Goal: Browse casually

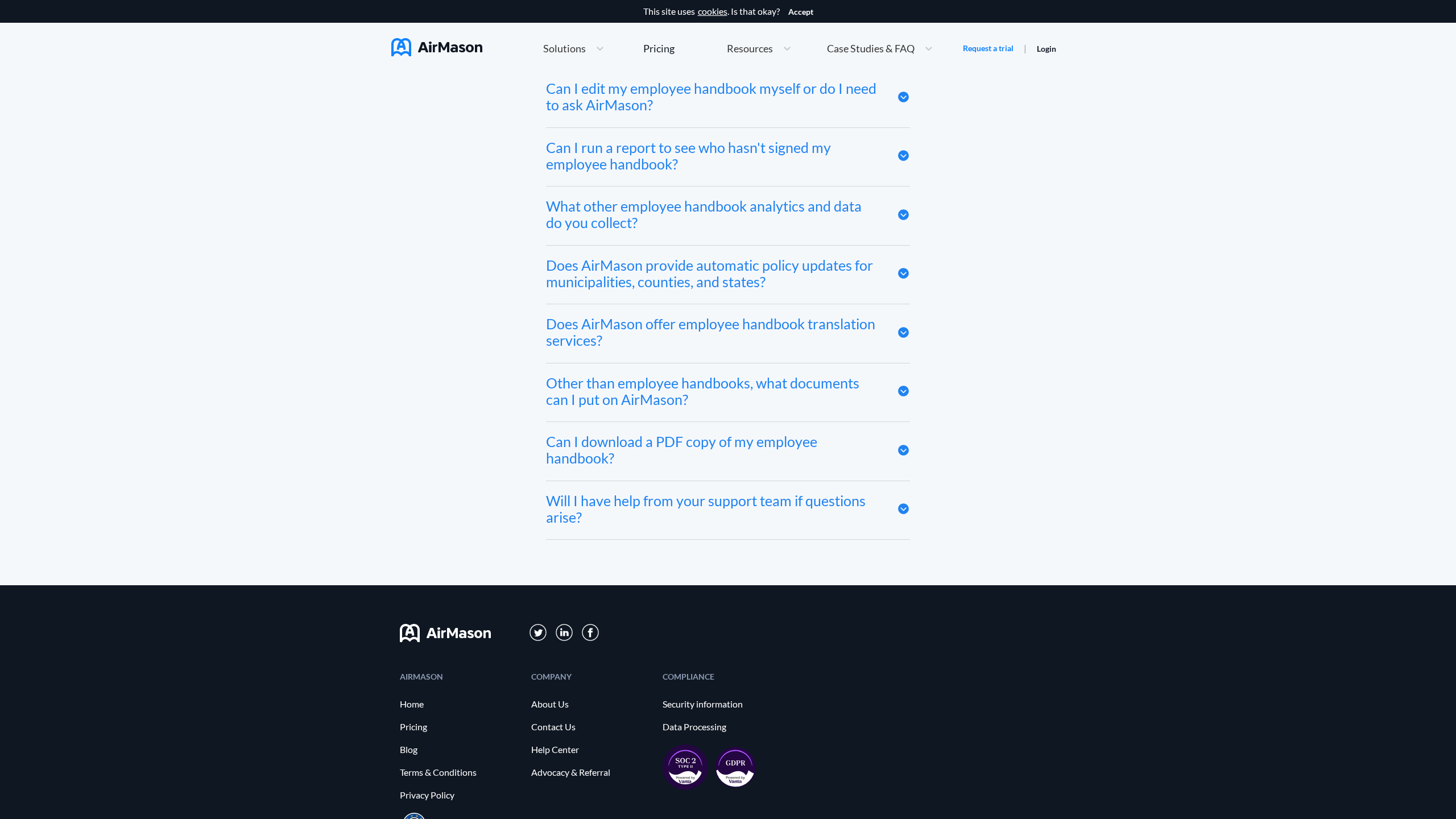
scroll to position [6247, 0]
